Goal: Information Seeking & Learning: Learn about a topic

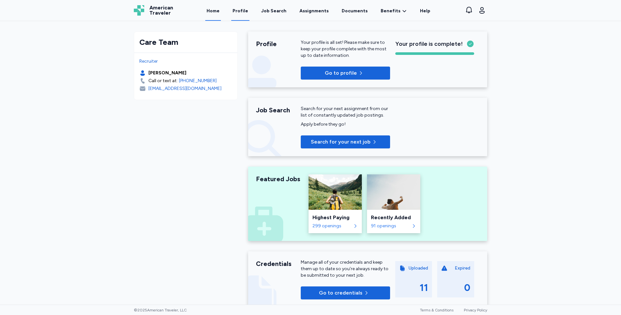
click at [246, 11] on link "Profile" at bounding box center [240, 11] width 18 height 20
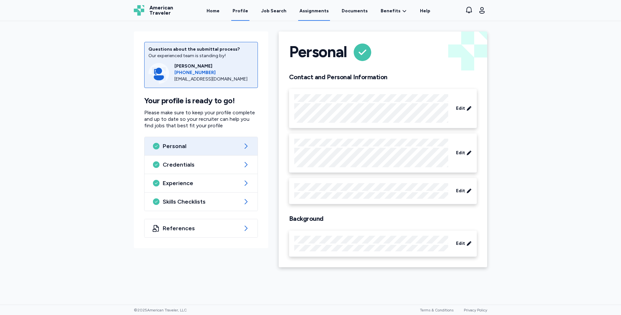
click at [320, 8] on link "Assignments" at bounding box center [314, 11] width 32 height 20
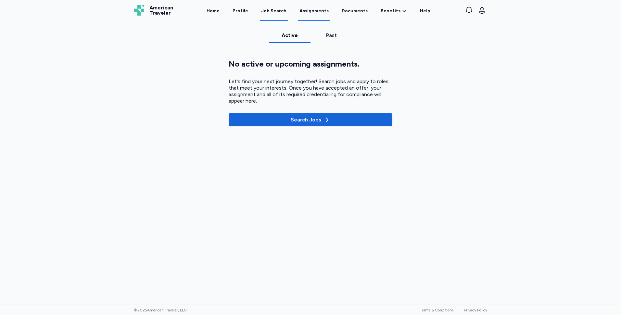
click at [276, 10] on div "Job Search" at bounding box center [273, 11] width 25 height 6
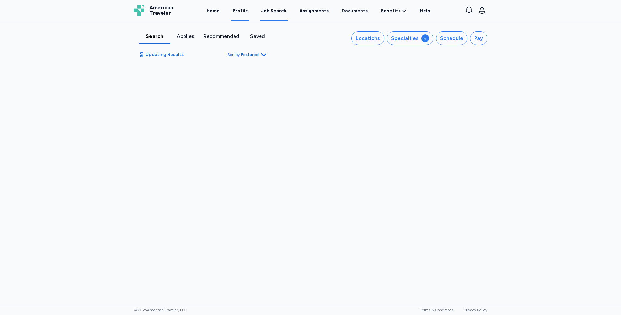
click at [237, 9] on link "Profile" at bounding box center [240, 11] width 18 height 20
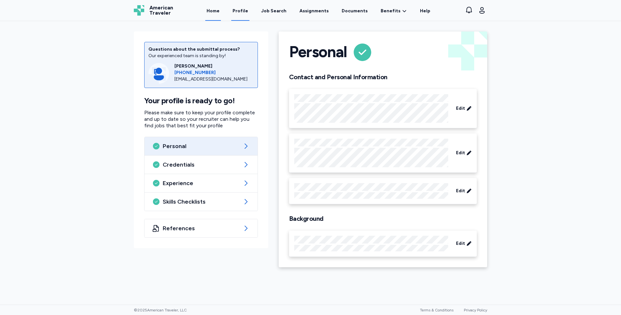
click at [213, 8] on link "Home" at bounding box center [213, 11] width 16 height 20
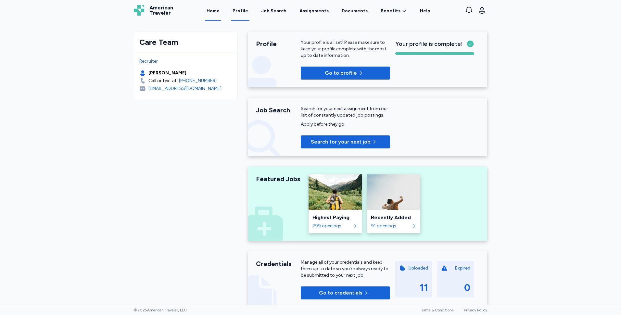
click at [242, 8] on link "Profile" at bounding box center [240, 11] width 18 height 20
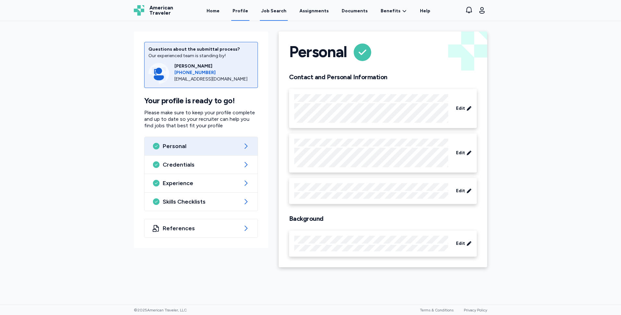
click at [280, 10] on div "Job Search" at bounding box center [273, 11] width 25 height 6
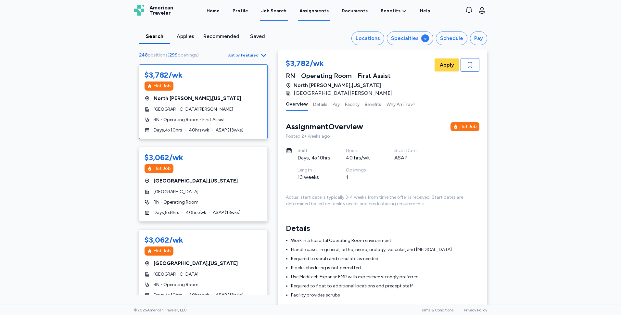
click at [319, 11] on link "Assignments" at bounding box center [314, 11] width 32 height 20
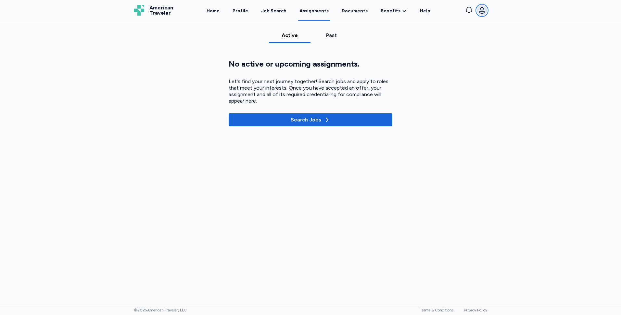
click at [482, 10] on icon "button" at bounding box center [482, 10] width 8 height 8
click at [553, 62] on div "Open sidebar Assignments American Traveler American Traveler Home Profile Job S…" at bounding box center [310, 157] width 621 height 315
click at [275, 11] on div "Job Search" at bounding box center [273, 11] width 25 height 6
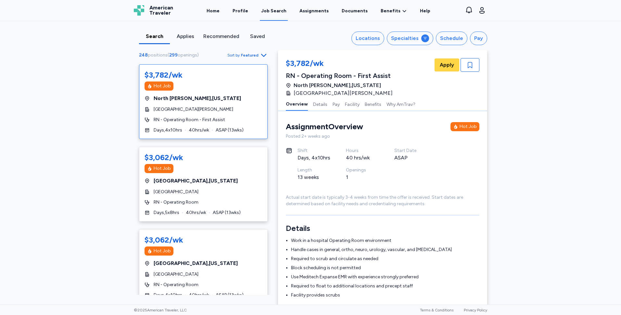
click at [254, 52] on span "Sort by Featured" at bounding box center [247, 55] width 40 height 8
click at [251, 54] on span "Featured" at bounding box center [250, 55] width 18 height 5
click at [401, 34] on div "Specialties" at bounding box center [405, 38] width 28 height 8
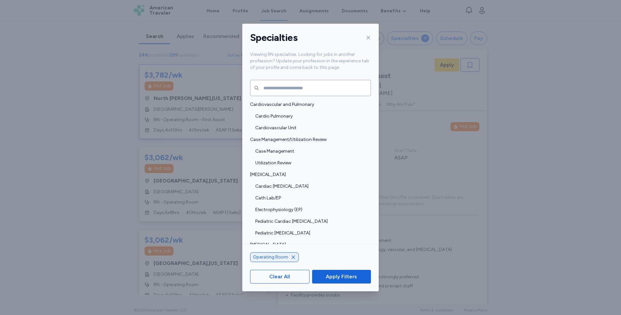
click at [377, 26] on div "Specialties" at bounding box center [310, 38] width 136 height 28
click at [324, 278] on span "Apply Filters" at bounding box center [341, 277] width 48 height 8
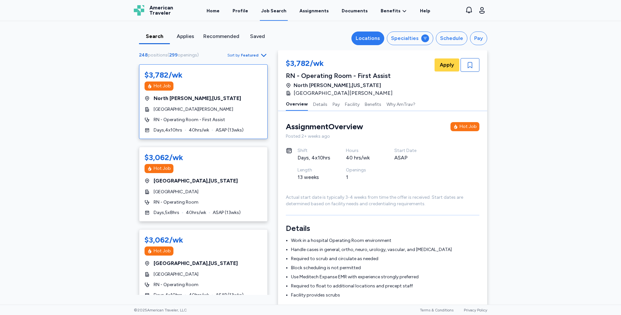
click at [370, 36] on div "Locations" at bounding box center [367, 38] width 24 height 8
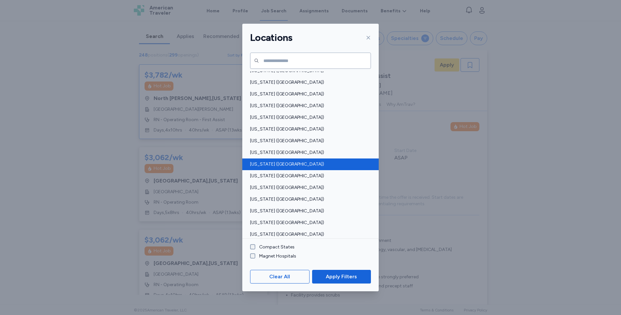
scroll to position [260, 0]
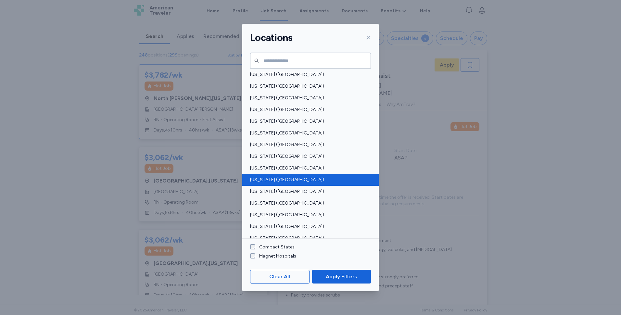
click at [277, 182] on span "[US_STATE] ([GEOGRAPHIC_DATA])" at bounding box center [308, 180] width 117 height 6
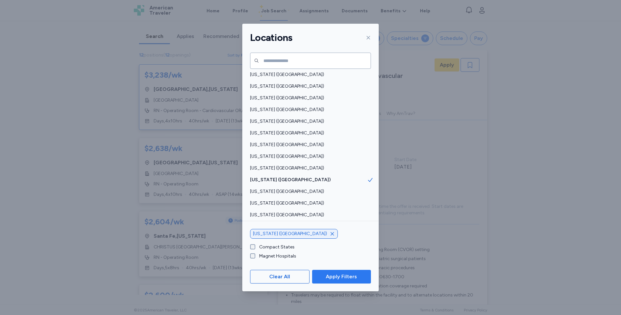
click at [348, 273] on span "Apply Filters" at bounding box center [341, 277] width 31 height 8
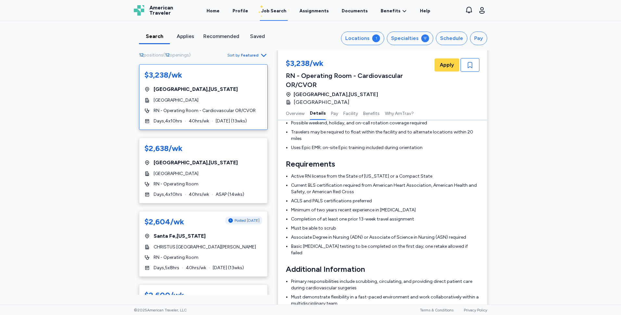
click at [83, 143] on div "Search Applies Recommended Saved Locations 1 Specialties Schedule Pay 12 positi…" at bounding box center [310, 162] width 621 height 283
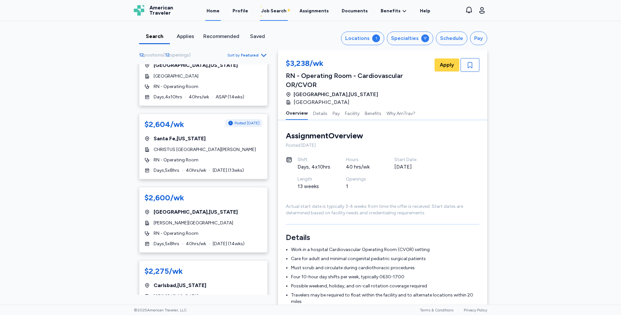
click at [215, 7] on link "Home" at bounding box center [213, 11] width 16 height 20
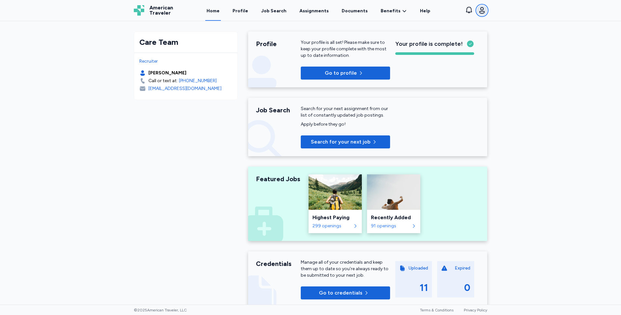
click at [482, 9] on icon "button" at bounding box center [482, 10] width 8 height 8
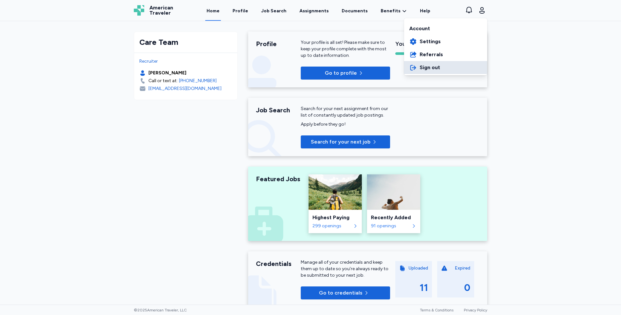
click at [439, 71] on span "Sign out" at bounding box center [429, 68] width 20 height 8
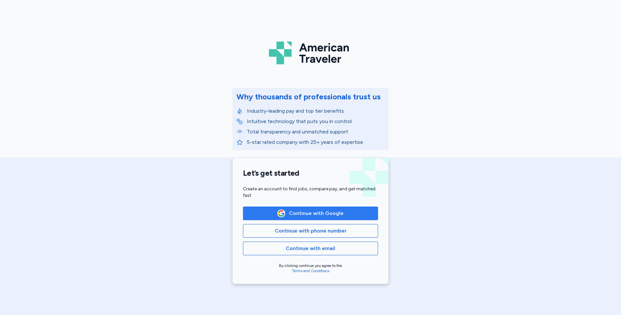
click at [291, 216] on span "Continue with Google" at bounding box center [316, 213] width 55 height 8
